Goal: Transaction & Acquisition: Purchase product/service

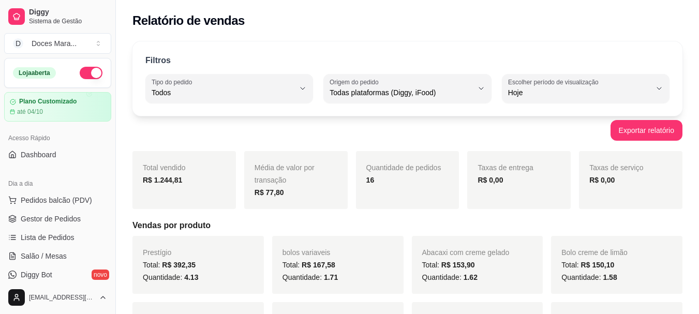
select select "ALL"
select select "0"
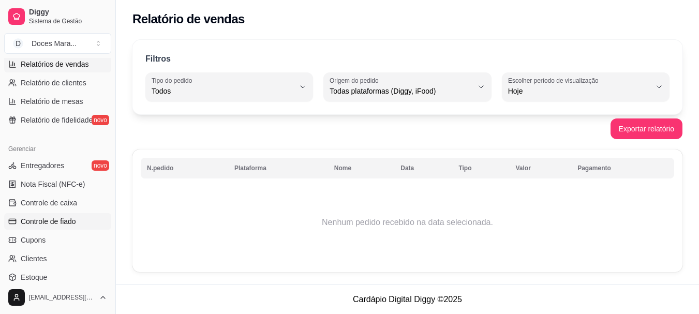
scroll to position [379, 0]
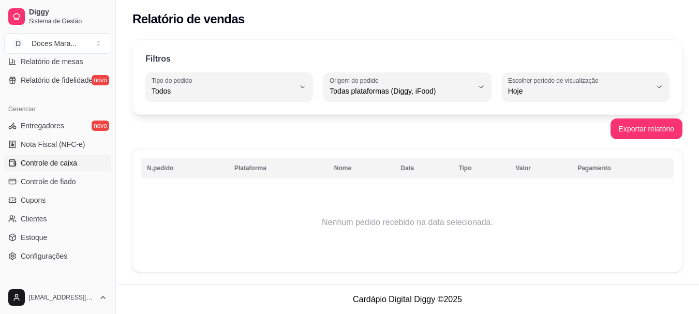
click at [55, 164] on span "Controle de caixa" at bounding box center [49, 163] width 56 height 10
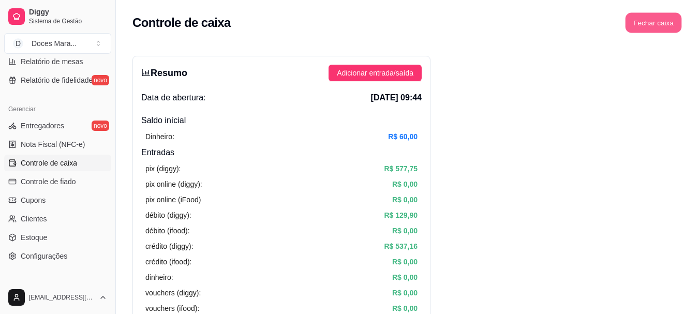
click at [673, 22] on button "Fechar caixa" at bounding box center [654, 23] width 56 height 20
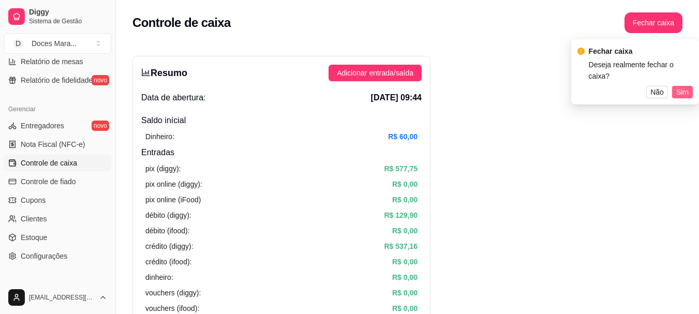
click at [679, 86] on span "Sim" at bounding box center [683, 91] width 12 height 11
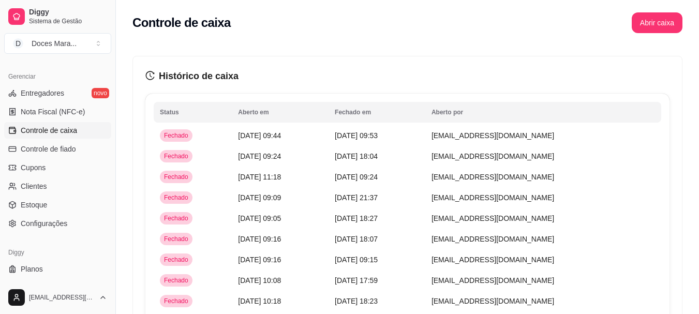
scroll to position [414, 0]
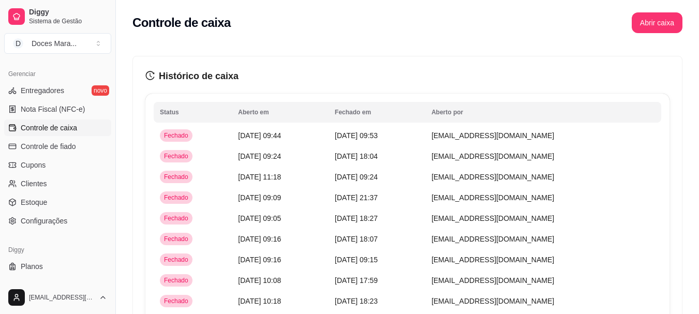
click at [46, 127] on span "Controle de caixa" at bounding box center [49, 128] width 56 height 10
click at [660, 31] on button "Abrir caixa" at bounding box center [657, 22] width 51 height 21
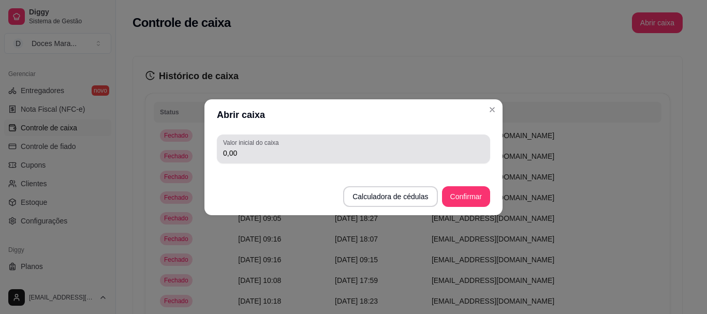
click at [244, 153] on input "0,00" at bounding box center [353, 153] width 261 height 10
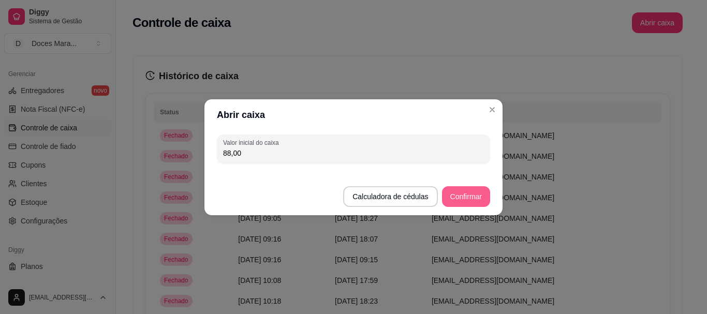
type input "88,00"
click at [467, 195] on button "Confirmar" at bounding box center [466, 196] width 47 height 20
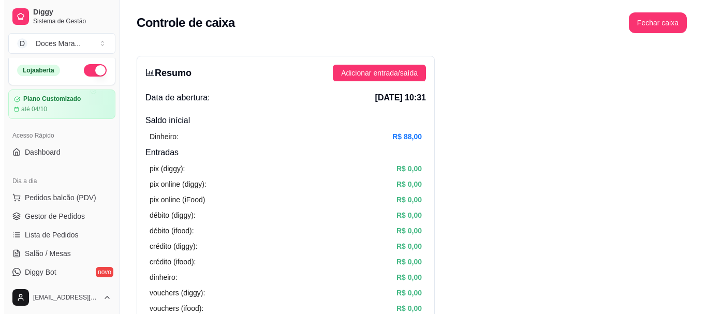
scroll to position [0, 0]
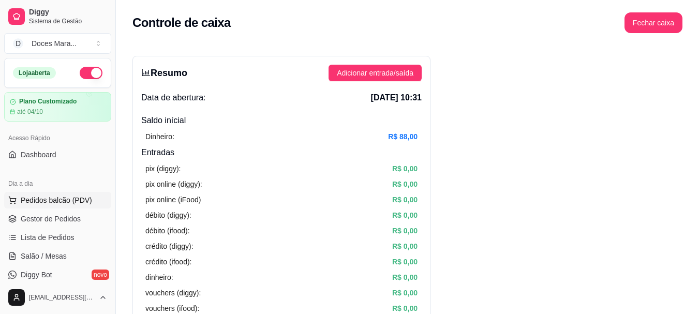
click at [63, 201] on span "Pedidos balcão (PDV)" at bounding box center [56, 200] width 71 height 10
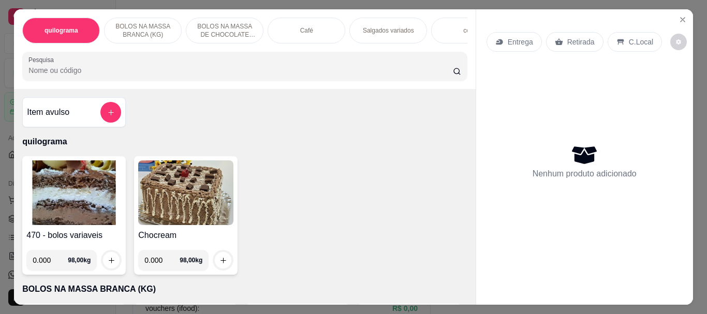
select select "ALL"
select select "0"
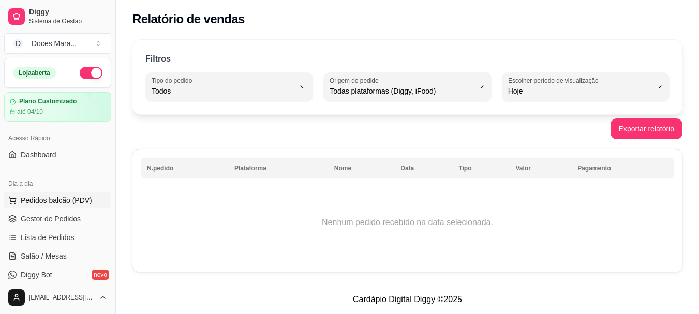
click at [52, 198] on span "Pedidos balcão (PDV)" at bounding box center [56, 200] width 71 height 10
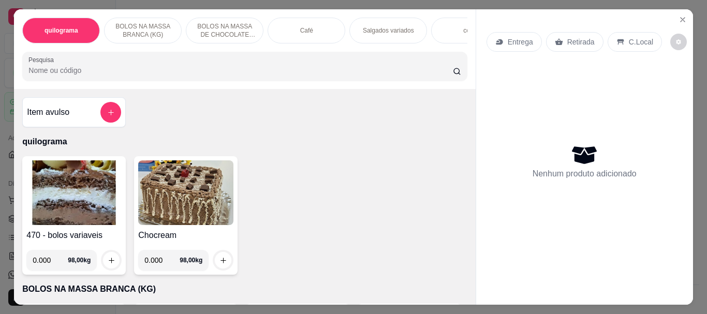
click at [142, 71] on input "Pesquisa" at bounding box center [240, 70] width 425 height 10
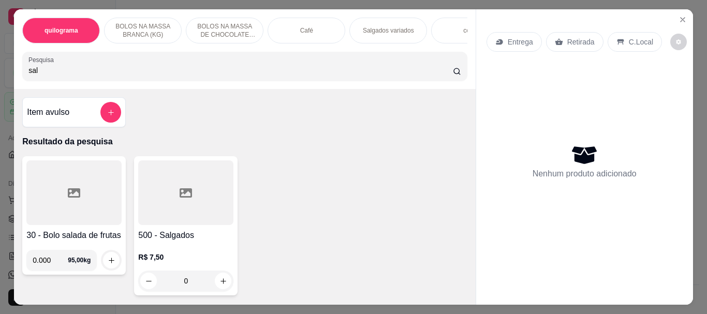
type input "sal"
click at [209, 198] on div at bounding box center [185, 192] width 95 height 65
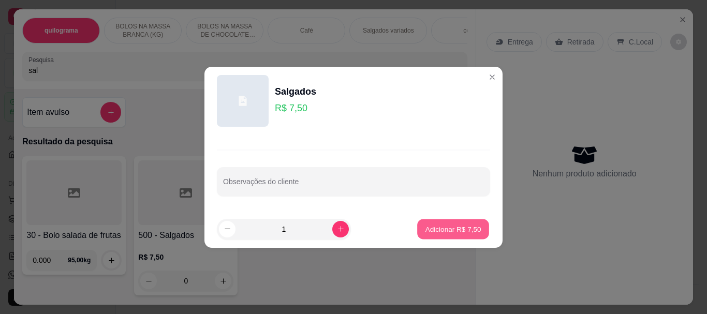
click at [425, 227] on p "Adicionar R$ 7,50" at bounding box center [453, 229] width 56 height 10
type input "1"
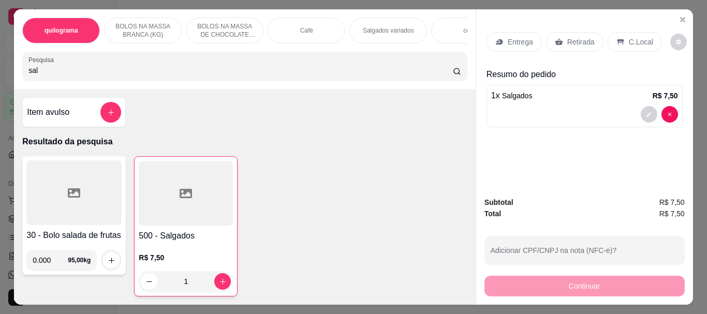
click at [37, 74] on input "sal" at bounding box center [240, 70] width 425 height 10
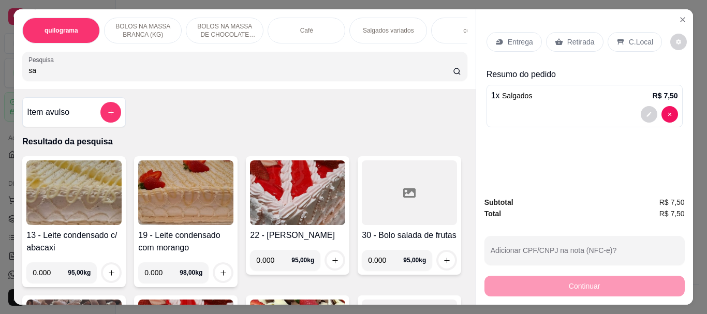
type input "s"
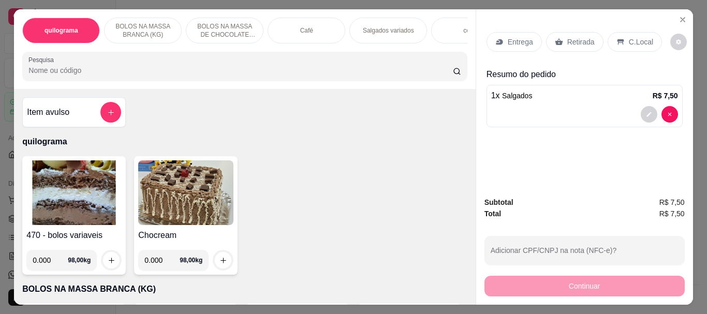
click at [307, 31] on p "Café" at bounding box center [306, 30] width 13 height 8
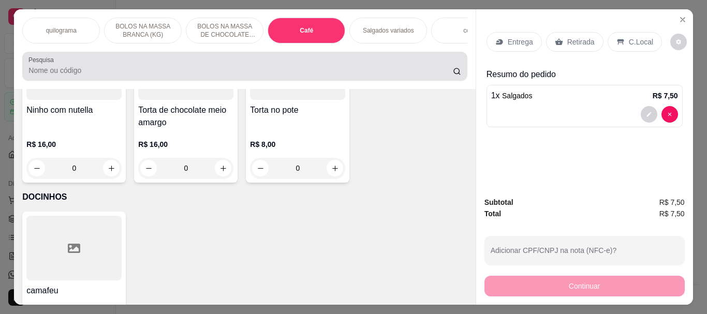
scroll to position [27, 0]
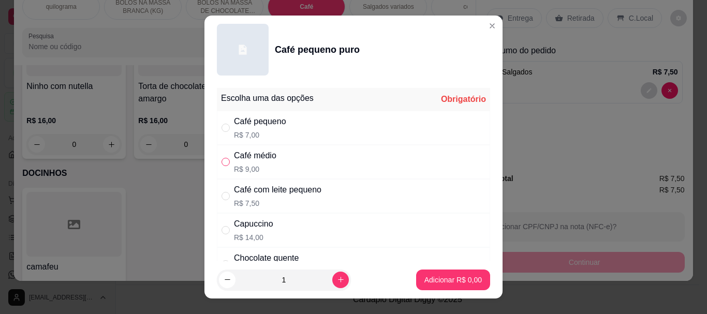
click at [224, 160] on input "" at bounding box center [226, 162] width 8 height 8
radio input "true"
click at [441, 283] on p "Adicionar R$ 9,00" at bounding box center [453, 280] width 56 height 10
type input "1"
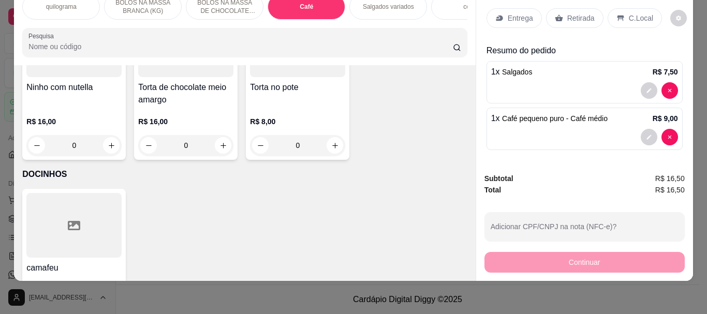
click at [84, 48] on input "Pesquisa" at bounding box center [240, 46] width 425 height 10
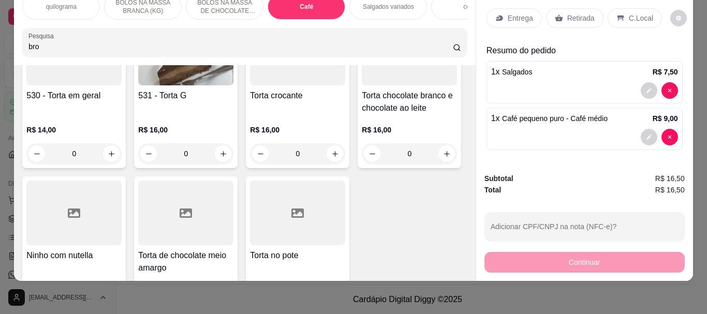
scroll to position [3836, 0]
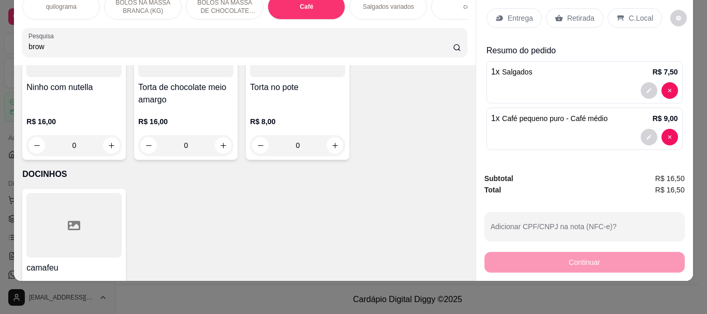
type input "brow"
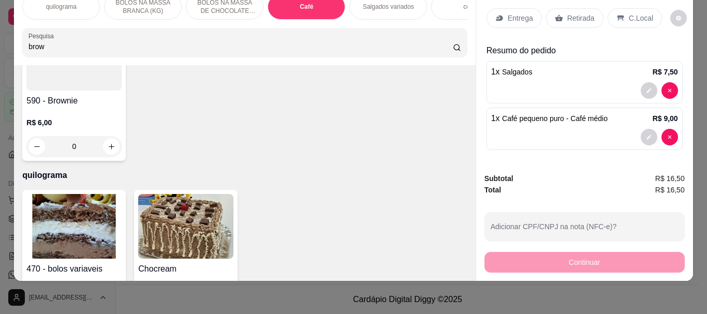
scroll to position [0, 0]
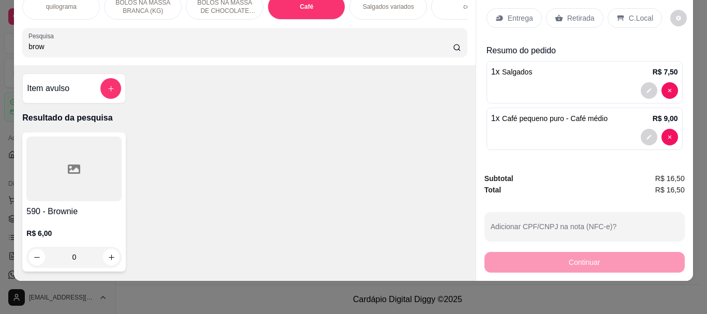
click at [31, 159] on div at bounding box center [73, 169] width 95 height 65
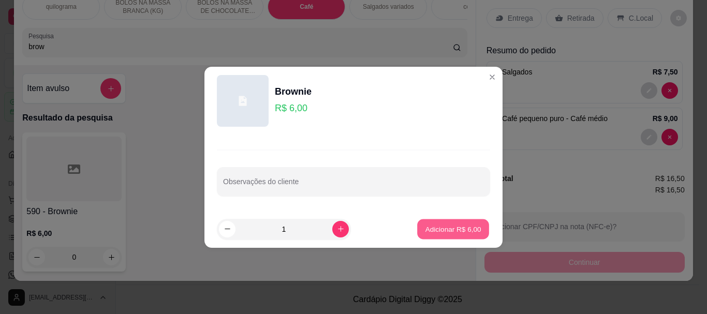
click at [437, 226] on p "Adicionar R$ 6,00" at bounding box center [453, 229] width 56 height 10
type input "1"
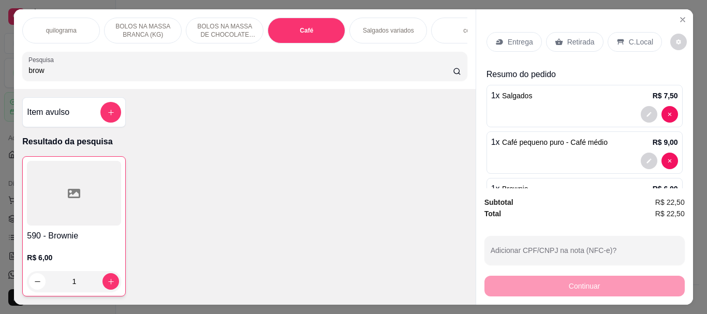
scroll to position [27, 0]
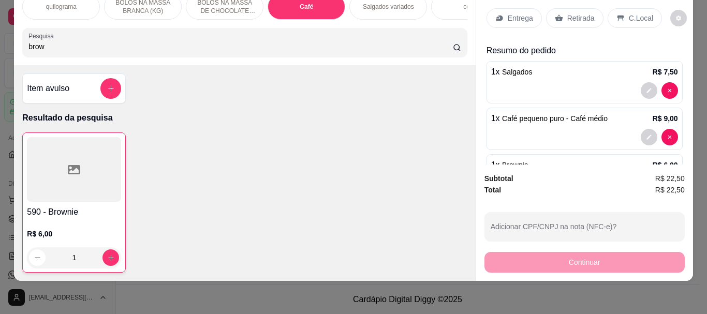
click at [577, 14] on p "Retirada" at bounding box center [580, 18] width 27 height 10
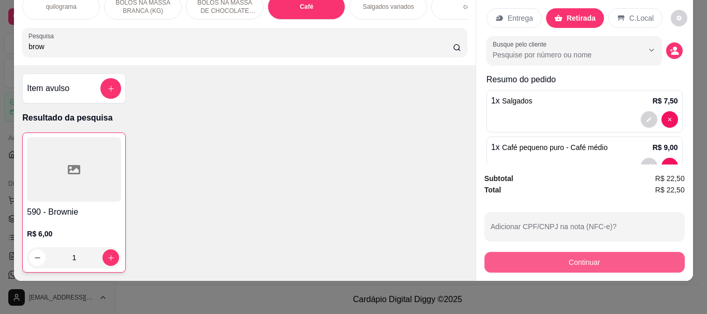
click at [572, 258] on button "Continuar" at bounding box center [585, 262] width 200 height 21
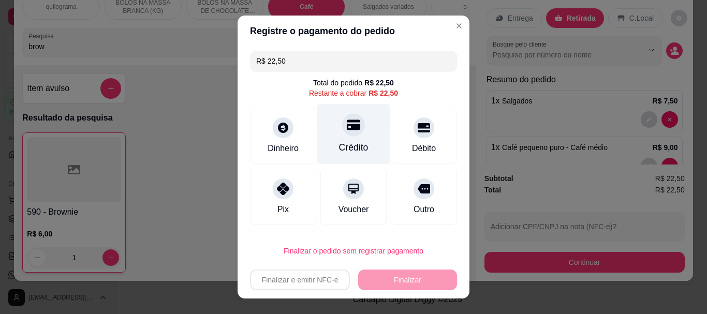
click at [346, 139] on div "Crédito" at bounding box center [353, 134] width 73 height 61
type input "R$ 0,00"
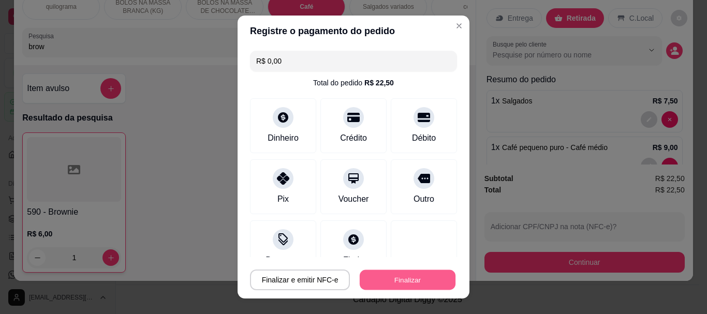
click at [386, 281] on button "Finalizar" at bounding box center [408, 280] width 96 height 20
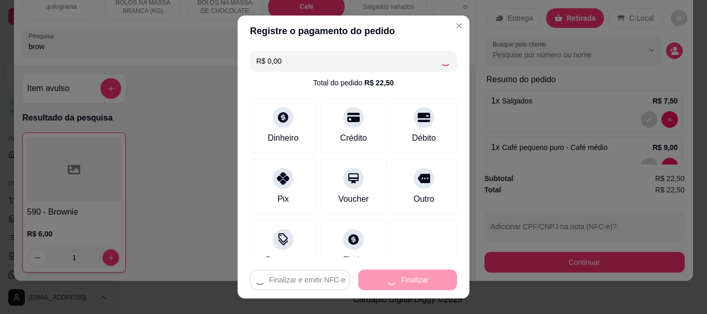
type input "0"
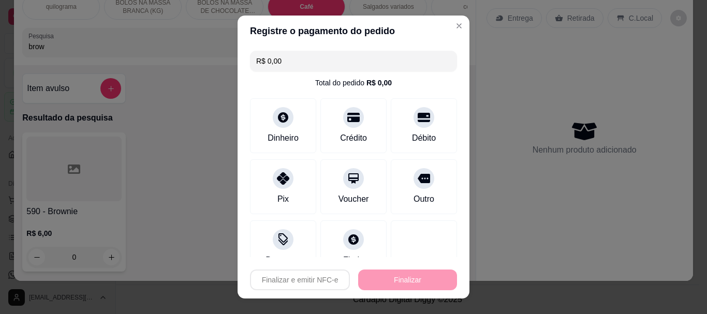
type input "-R$ 22,50"
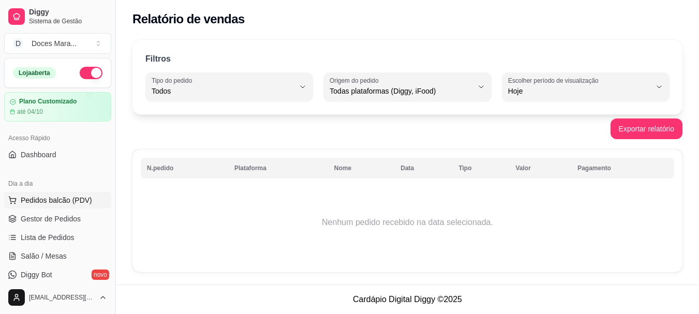
click at [68, 199] on span "Pedidos balcão (PDV)" at bounding box center [56, 200] width 71 height 10
